Goal: Transaction & Acquisition: Obtain resource

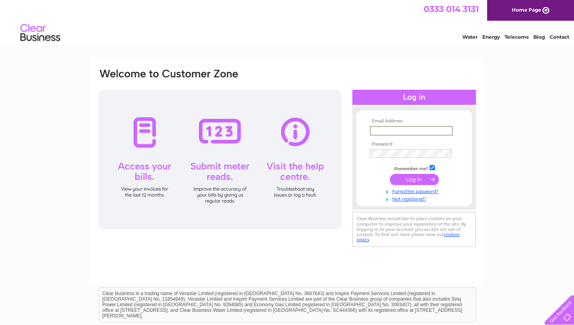
click at [392, 128] on input "text" at bounding box center [411, 131] width 83 height 10
type input "[EMAIL_ADDRESS][DATE][DOMAIN_NAME]"
click at [410, 181] on input "submit" at bounding box center [414, 179] width 49 height 11
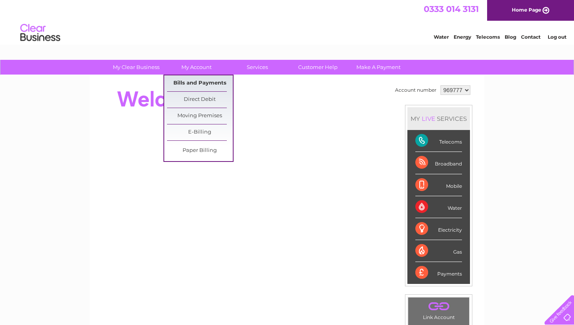
click at [192, 82] on link "Bills and Payments" at bounding box center [200, 83] width 66 height 16
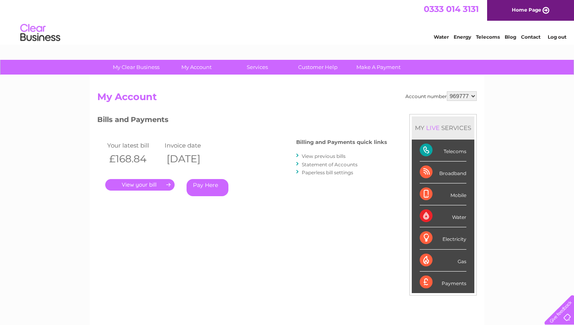
click at [157, 185] on link "." at bounding box center [139, 185] width 69 height 12
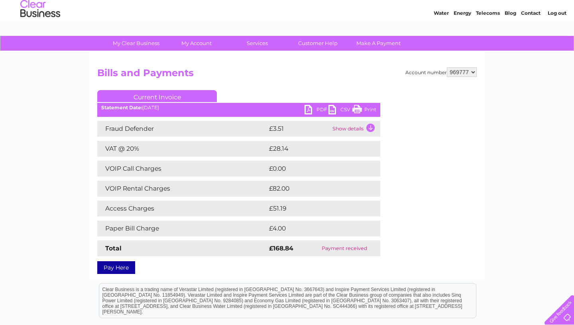
scroll to position [31, 0]
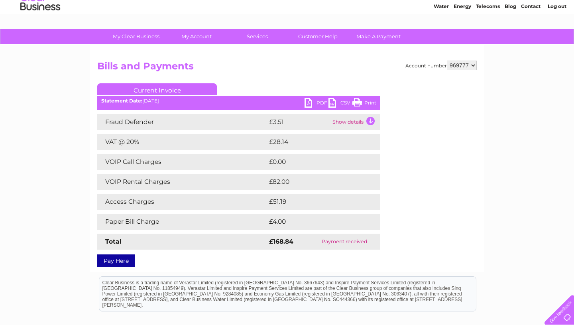
click at [313, 104] on link "PDF" at bounding box center [316, 104] width 24 height 12
